Goal: Task Accomplishment & Management: Manage account settings

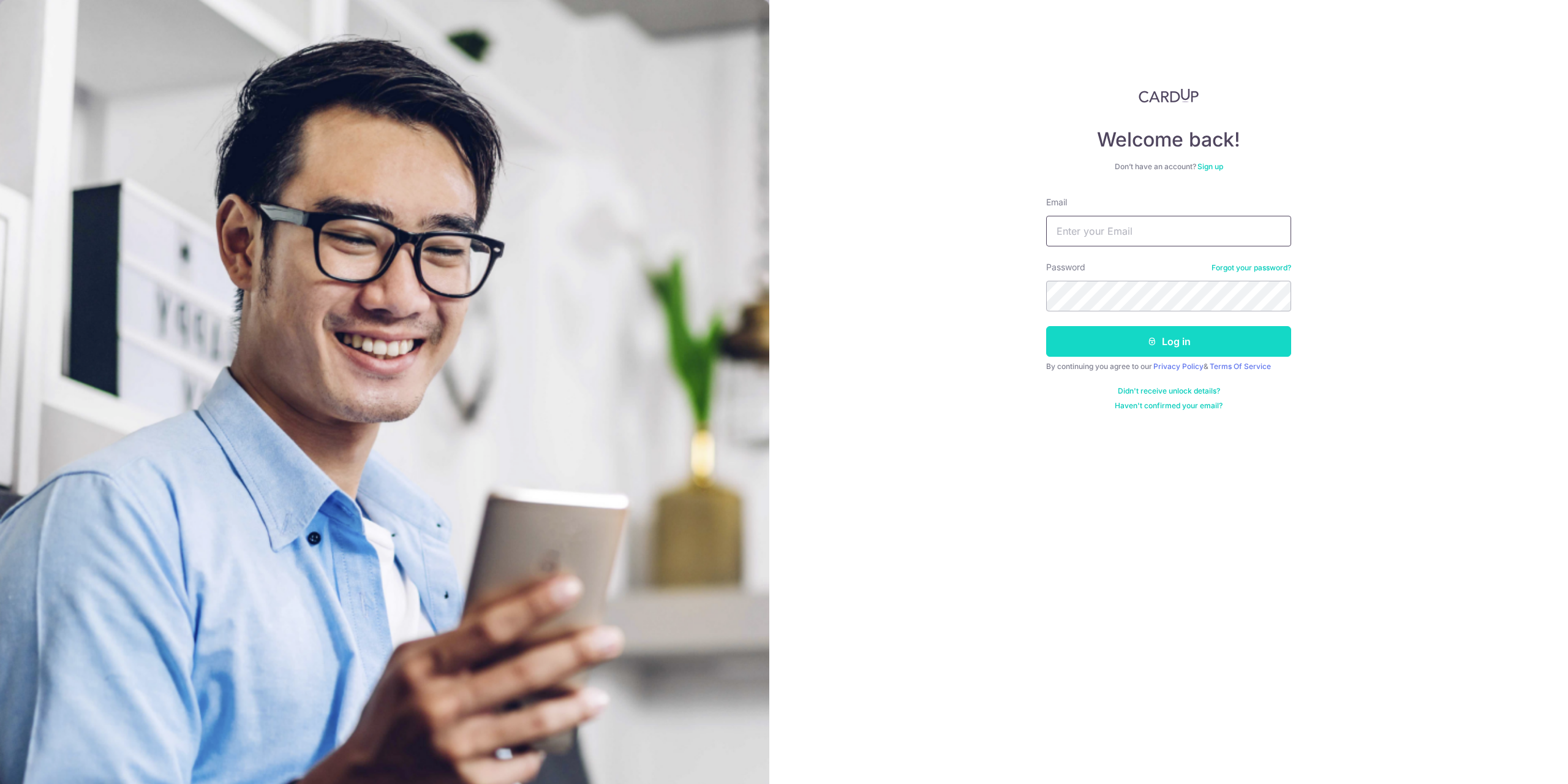
type input "[EMAIL_ADDRESS][DOMAIN_NAME]"
click at [1198, 334] on button "Log in" at bounding box center [1169, 341] width 245 height 31
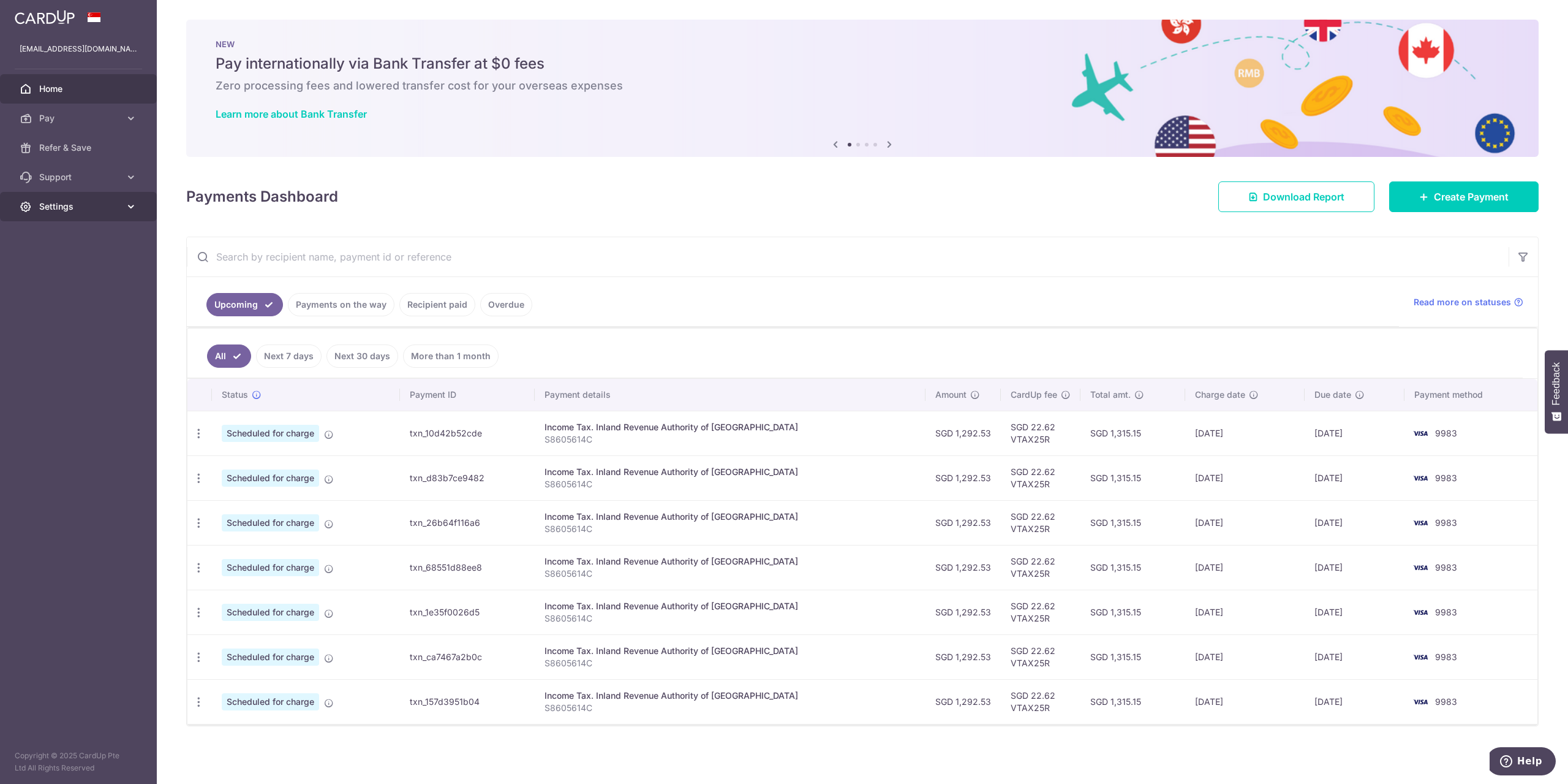
click at [62, 194] on link "Settings" at bounding box center [78, 206] width 157 height 29
click at [73, 264] on span "Logout" at bounding box center [80, 265] width 81 height 12
